Goal: Task Accomplishment & Management: Complete application form

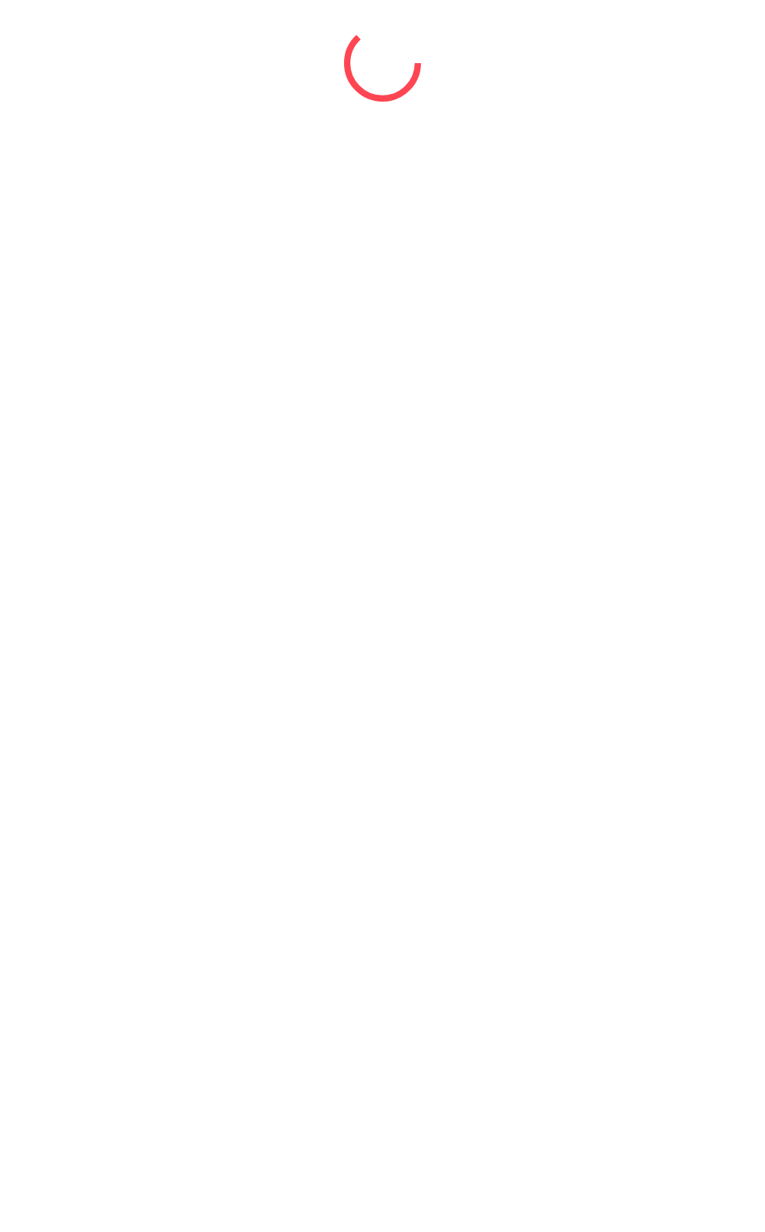
select select "*"
select select "****"
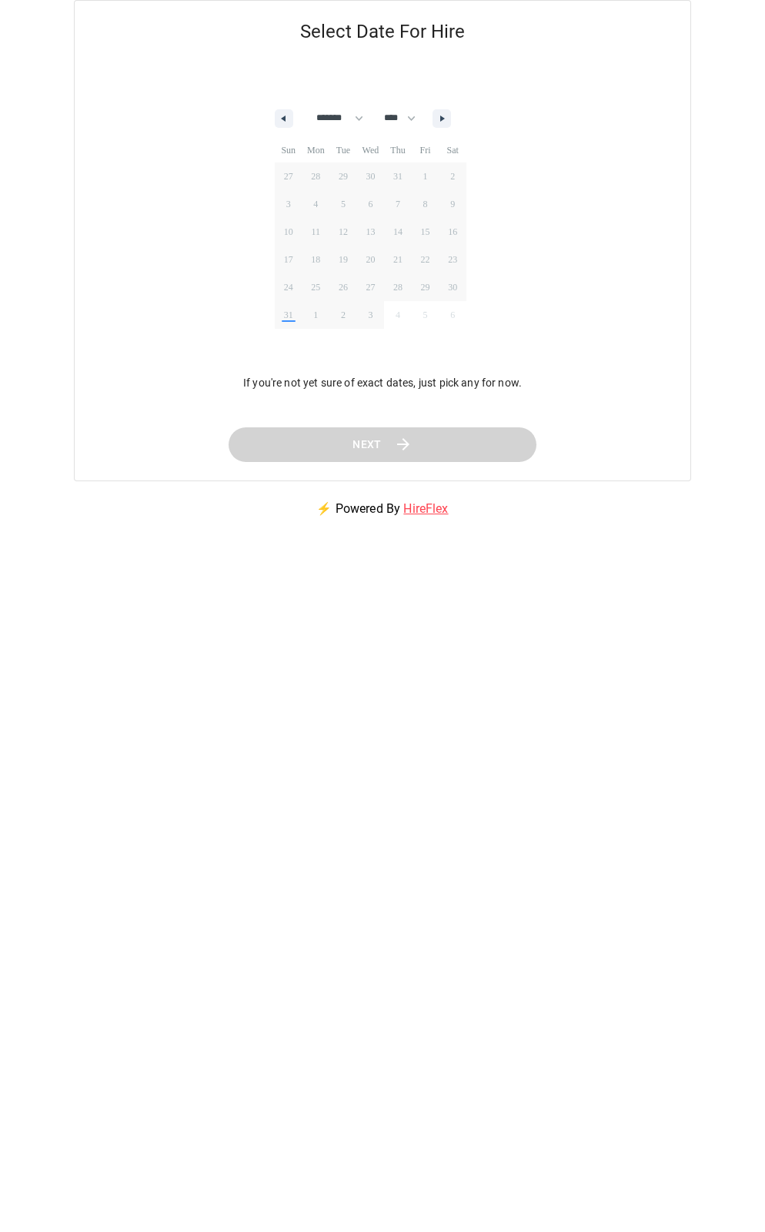
click at [383, 268] on span "20" at bounding box center [371, 259] width 28 height 20
click at [284, 119] on icon "button" at bounding box center [282, 118] width 8 height 6
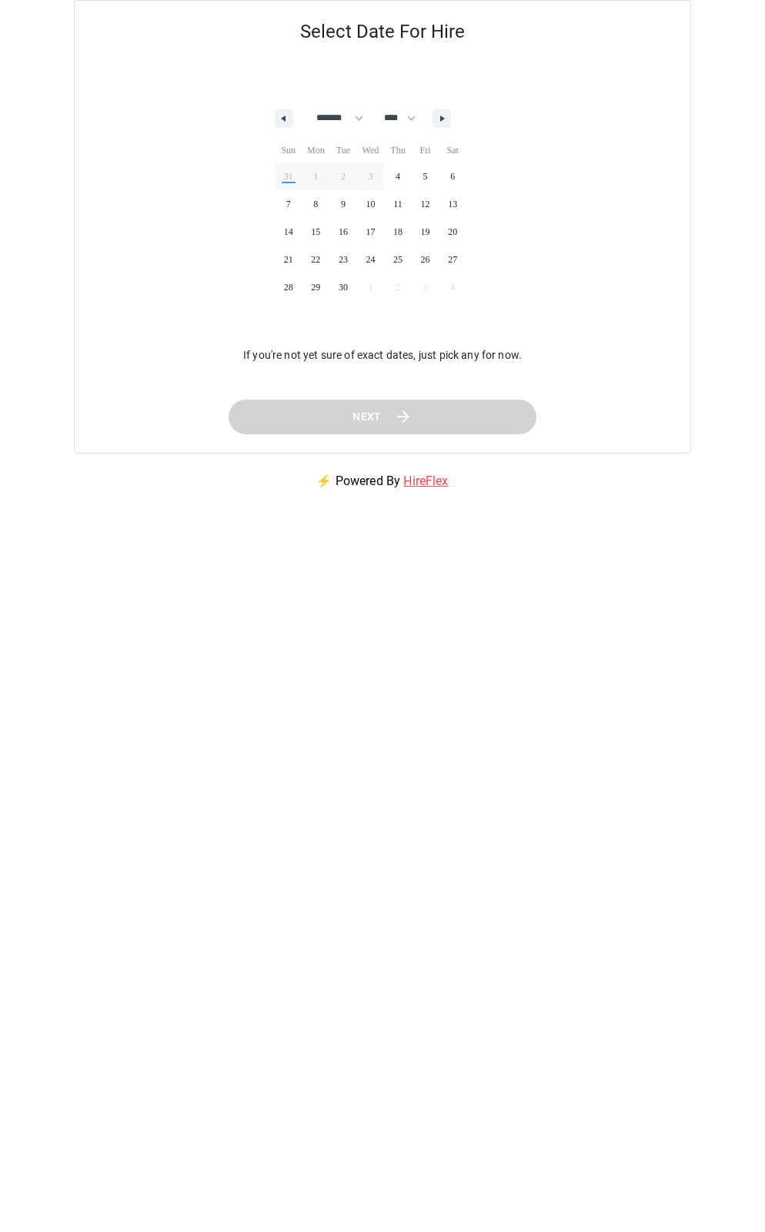
click at [448, 119] on icon "button" at bounding box center [444, 118] width 8 height 6
select select "*"
